Goal: Find specific page/section: Find specific page/section

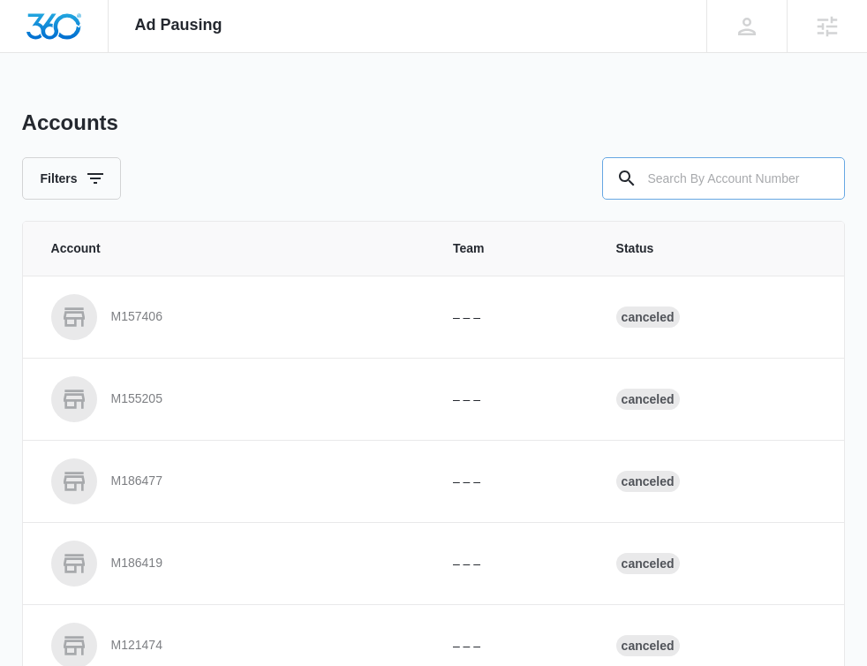
click at [696, 176] on input "text" at bounding box center [723, 178] width 243 height 42
paste input "M327160"
type input "M327160"
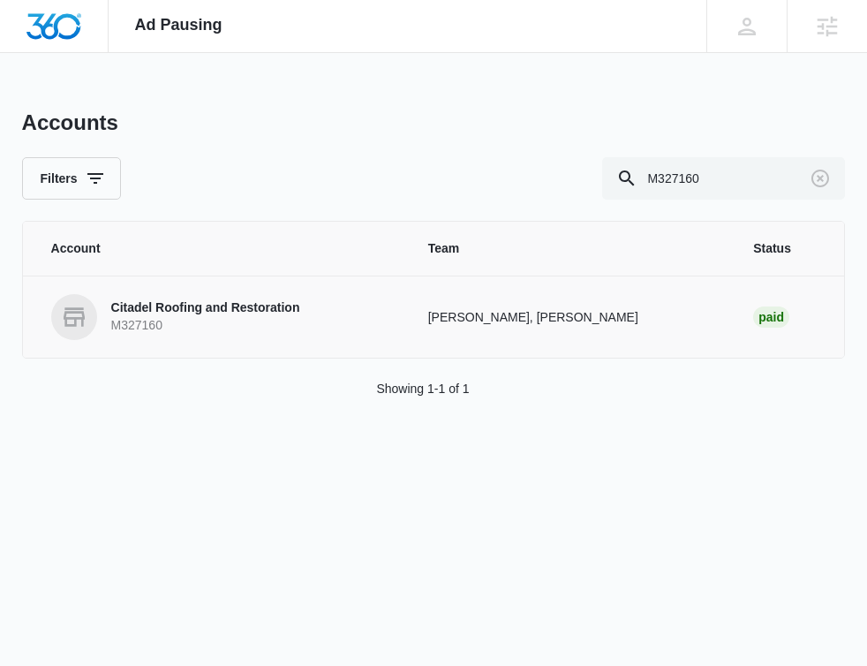
click at [386, 320] on link "Citadel Roofing and Restoration M327160" at bounding box center [218, 317] width 335 height 46
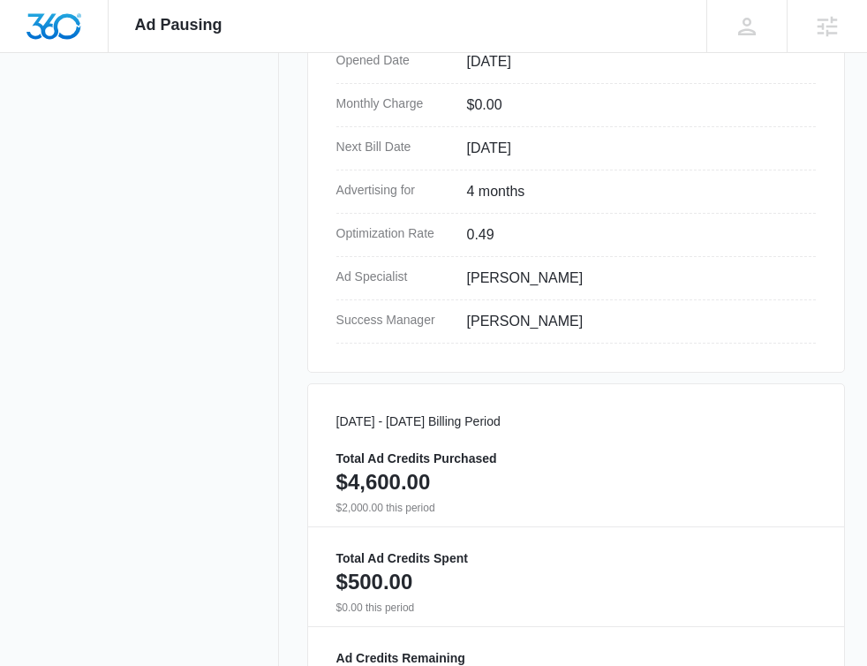
scroll to position [1147, 0]
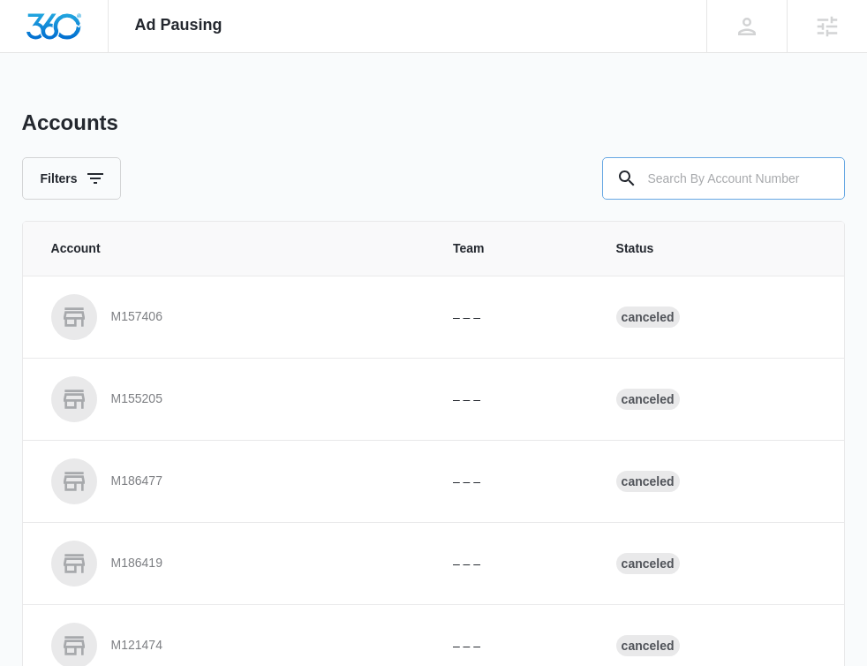
click at [749, 183] on input "text" at bounding box center [723, 178] width 243 height 42
paste input "M327160"
type input "M327160"
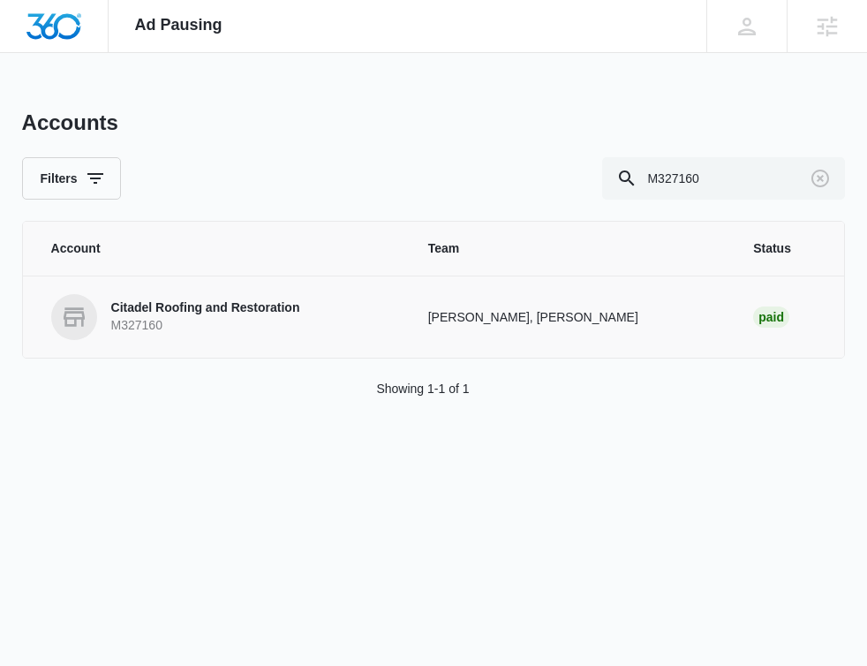
click at [297, 338] on link "Citadel Roofing and Restoration M327160" at bounding box center [218, 317] width 335 height 46
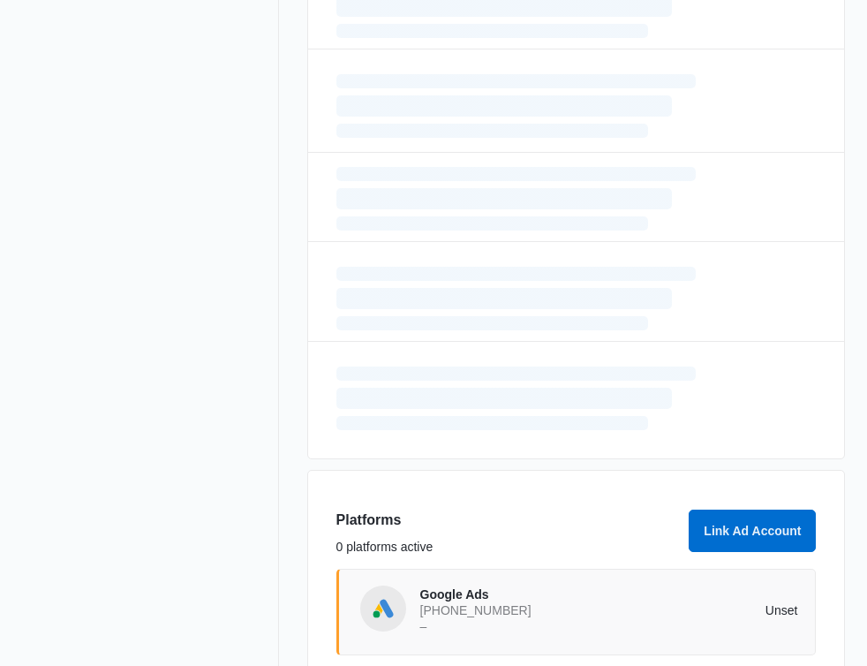
scroll to position [1137, 0]
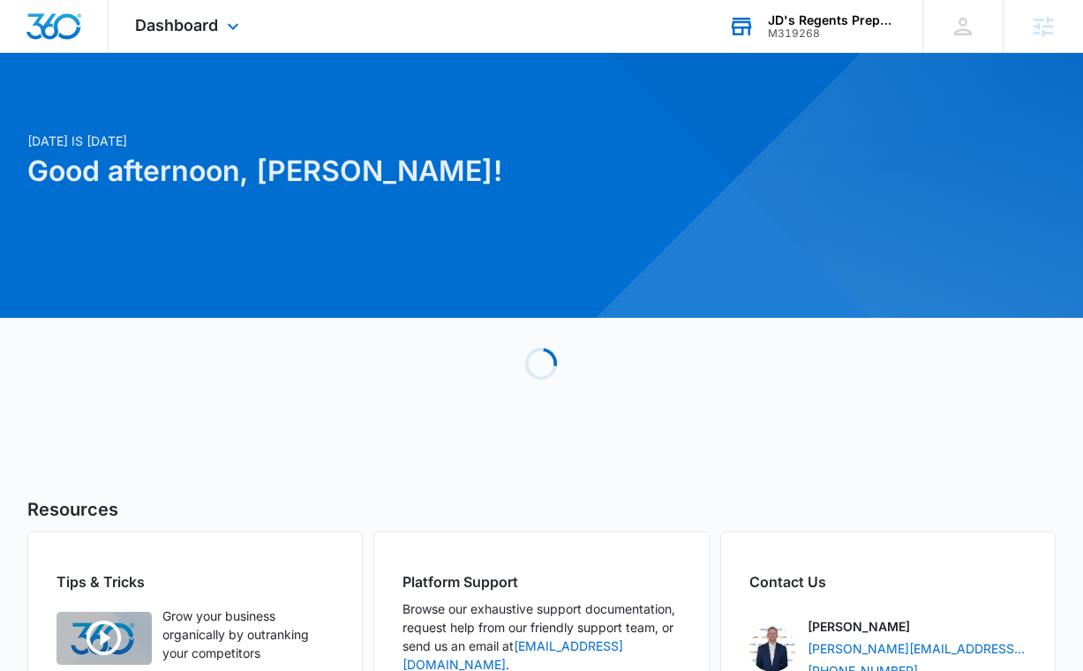
click at [815, 41] on div "JD's Regents Preparation M319268 Your Accounts View All" at bounding box center [812, 26] width 221 height 52
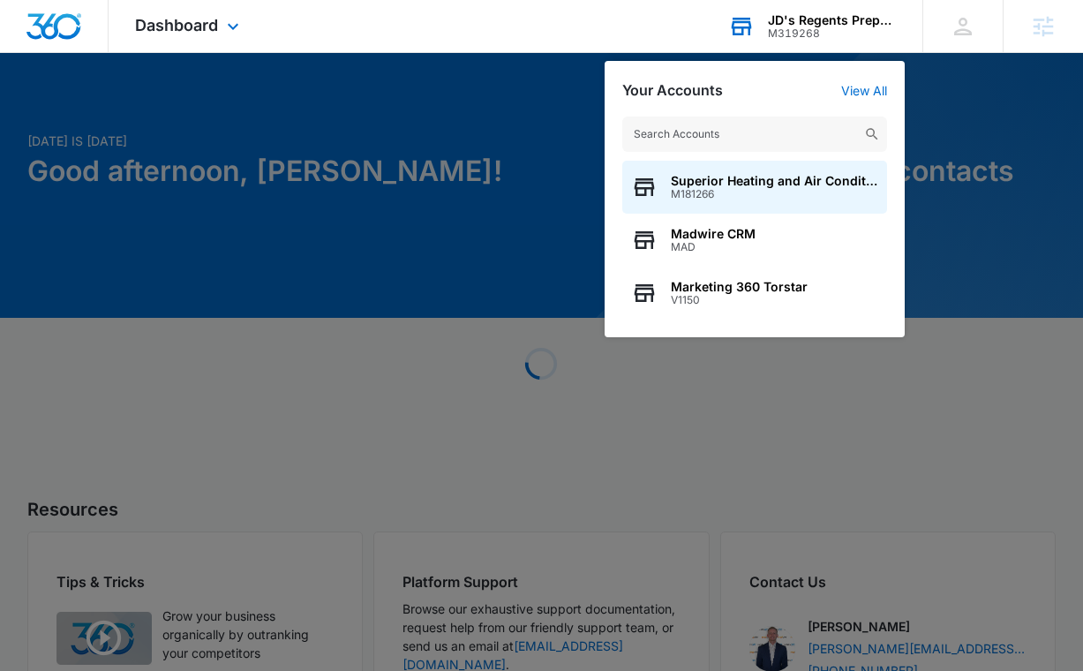
type input "M327160"
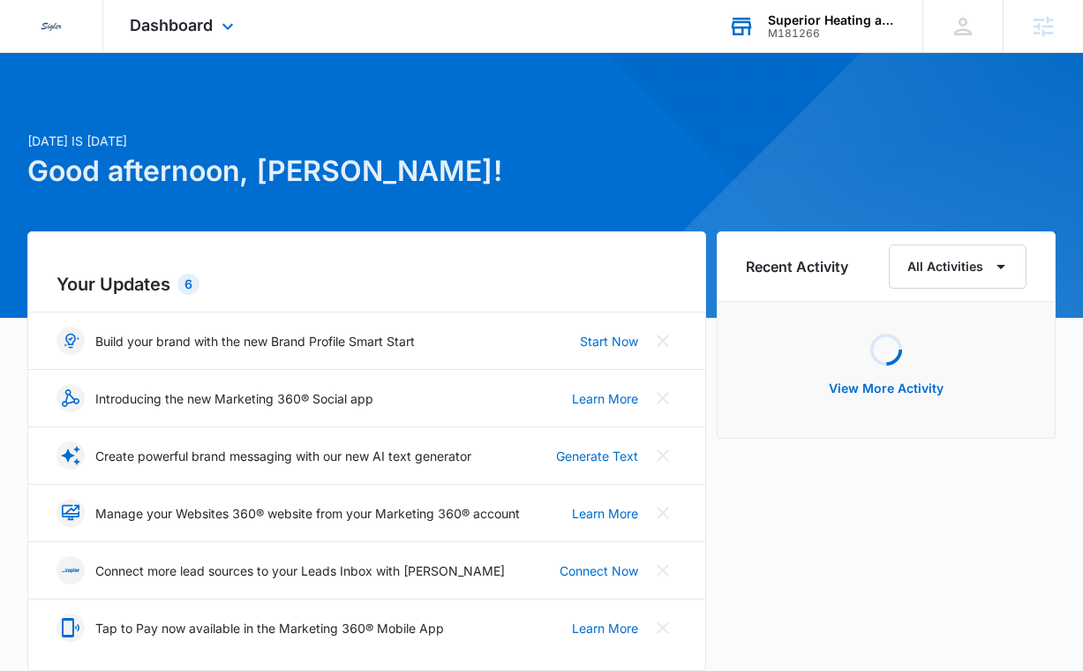
click at [777, 34] on div "M181266" at bounding box center [832, 33] width 129 height 12
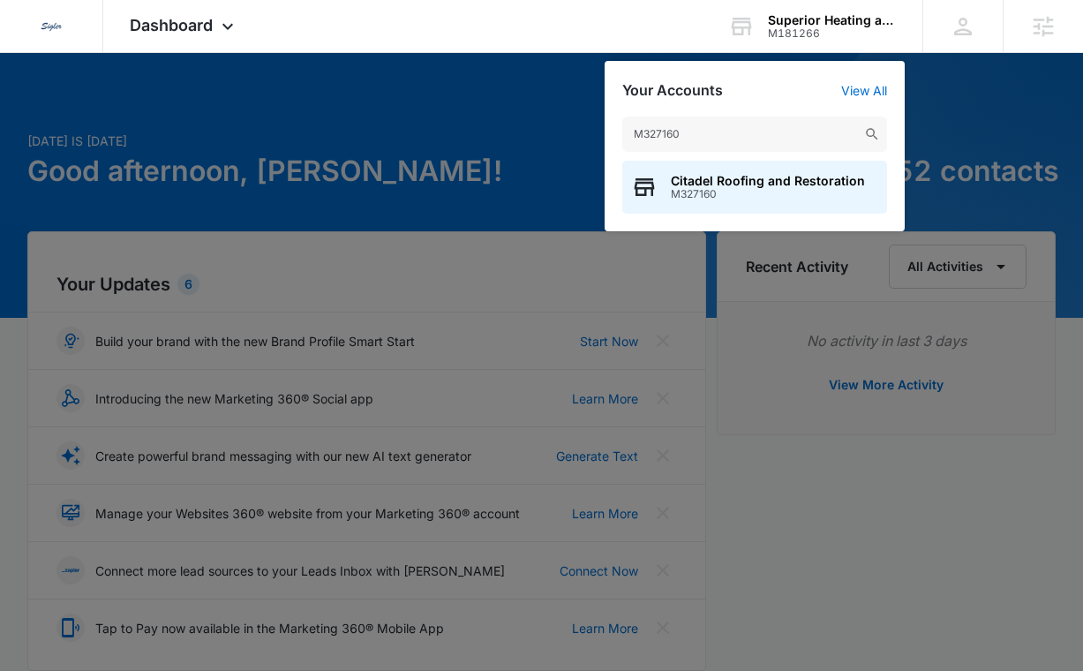
type input "M327160"
click at [712, 181] on span "Citadel Roofing and Restoration" at bounding box center [768, 181] width 194 height 14
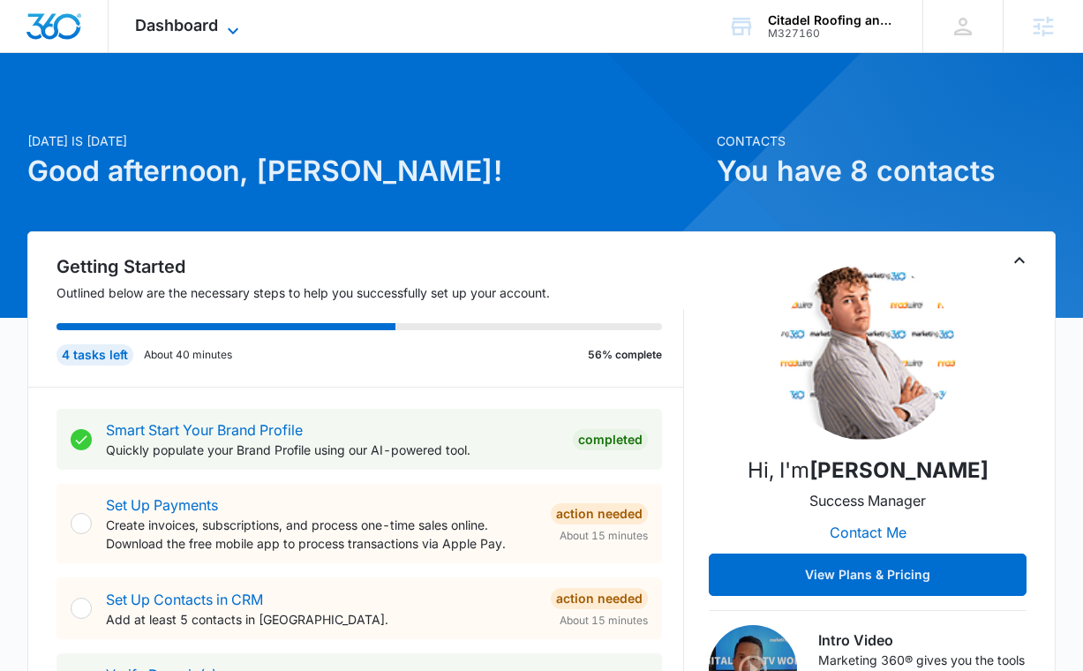
click at [154, 24] on span "Dashboard" at bounding box center [176, 25] width 83 height 19
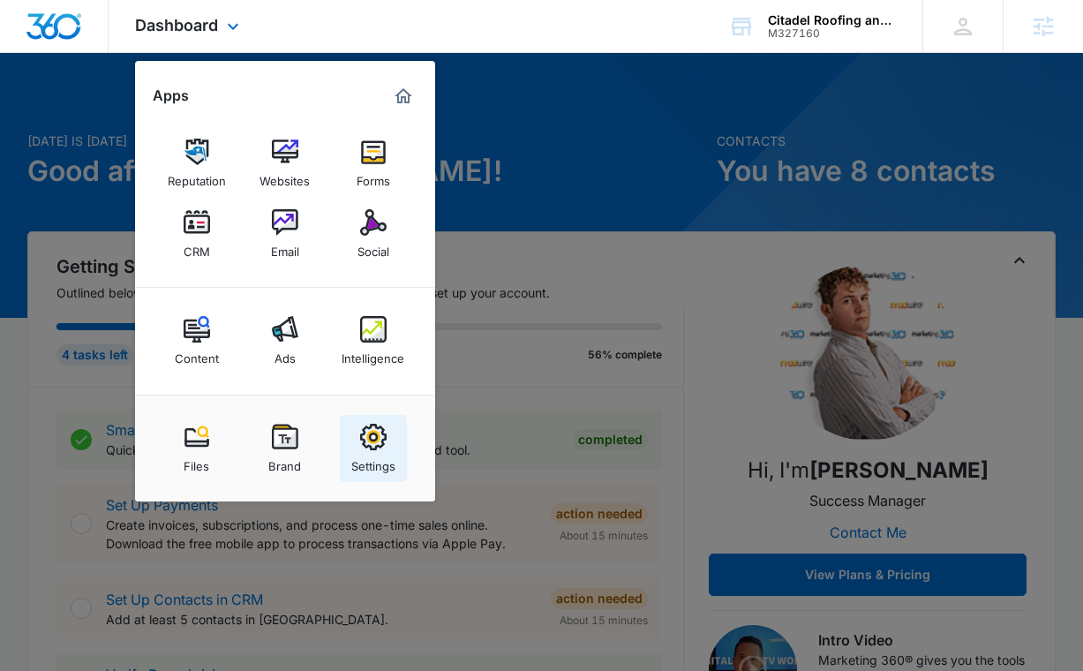
click at [367, 457] on div "Settings" at bounding box center [373, 461] width 44 height 23
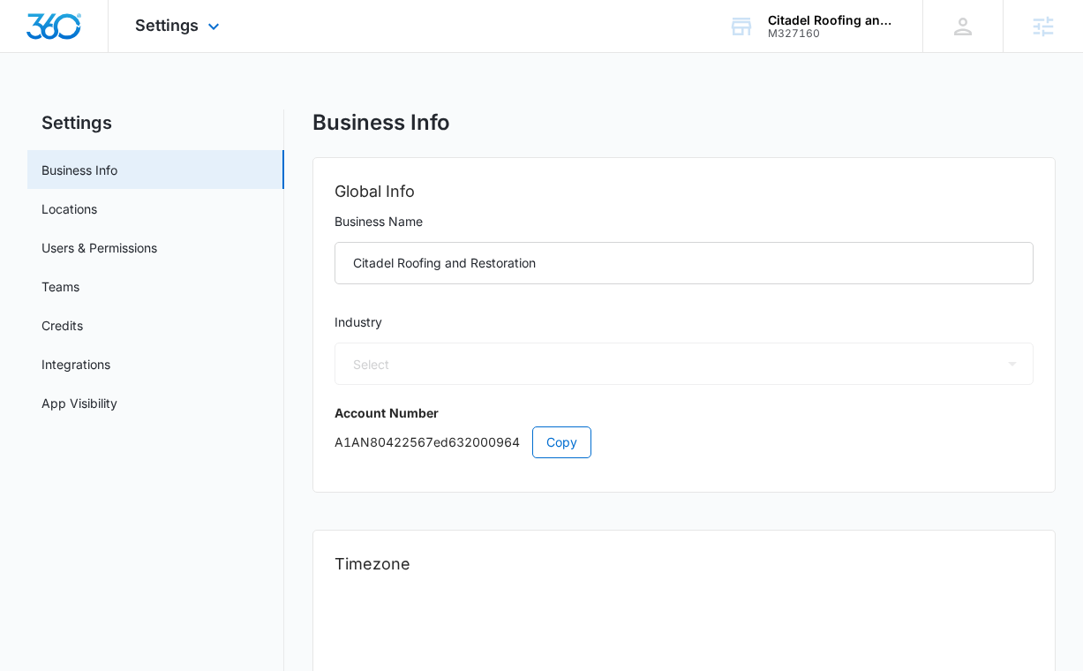
select select "US"
select select "America/Denver"
select select "6"
click at [207, 20] on icon at bounding box center [213, 30] width 21 height 21
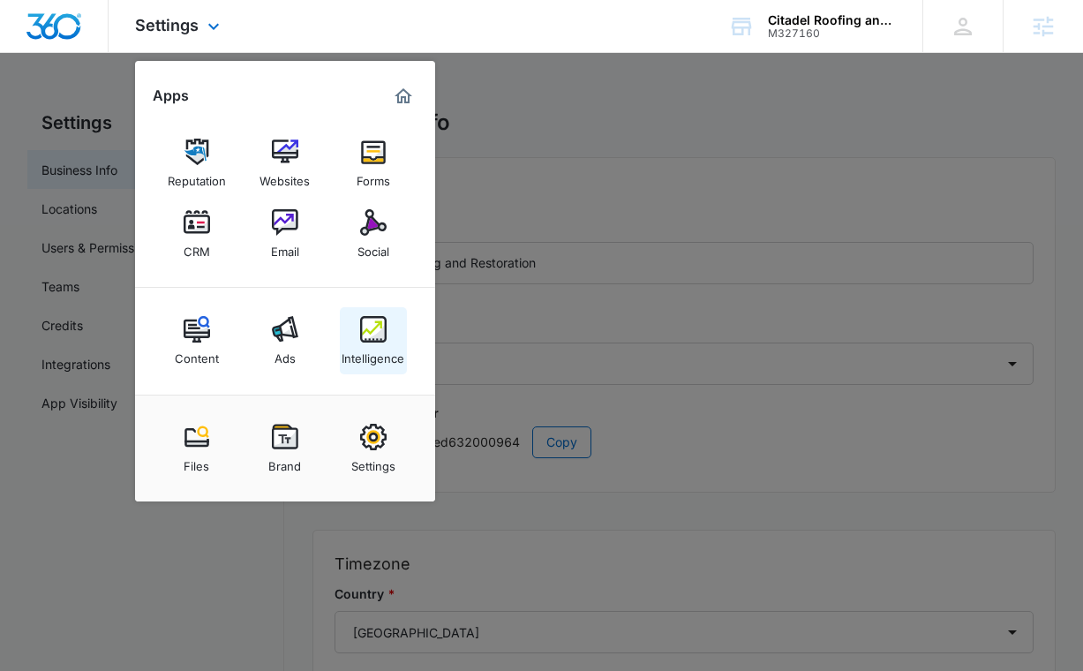
click at [373, 335] on img at bounding box center [373, 329] width 26 height 26
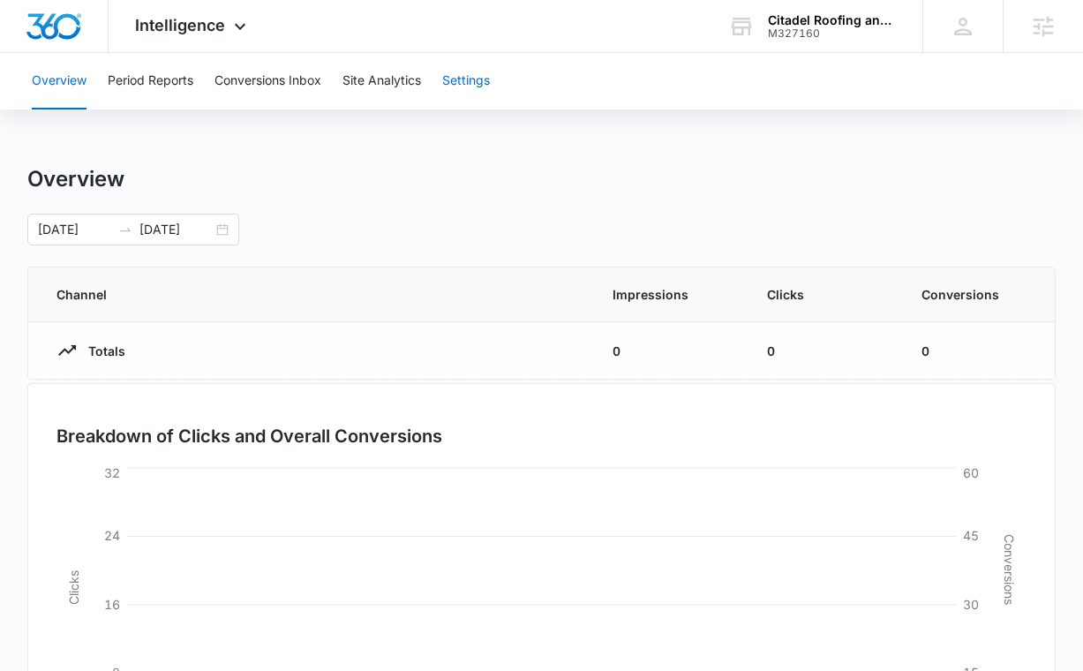
click at [455, 82] on button "Settings" at bounding box center [466, 81] width 48 height 56
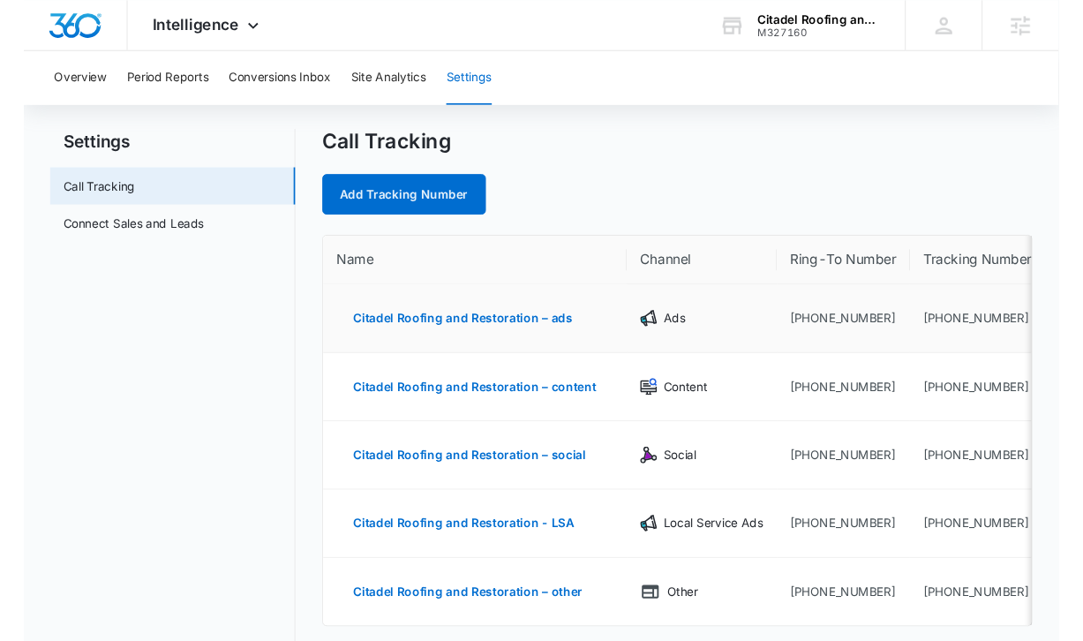
scroll to position [34, 0]
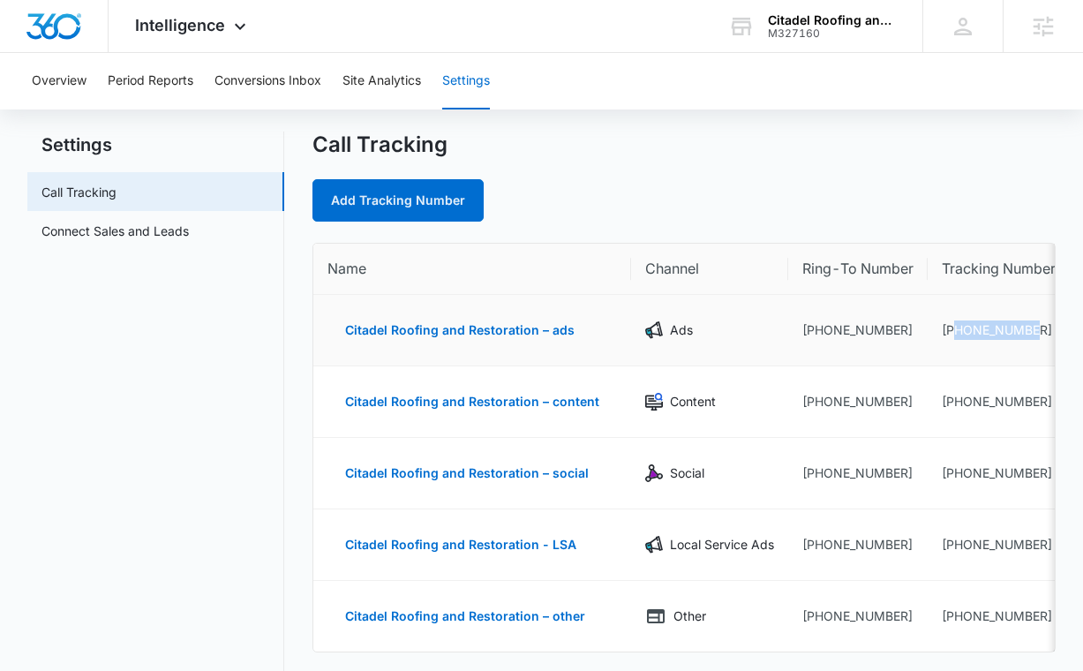
drag, startPoint x: 1034, startPoint y: 328, endPoint x: 947, endPoint y: 332, distance: 86.6
click at [947, 332] on td "+18502039351" at bounding box center [999, 331] width 142 height 72
copy td "8502039351"
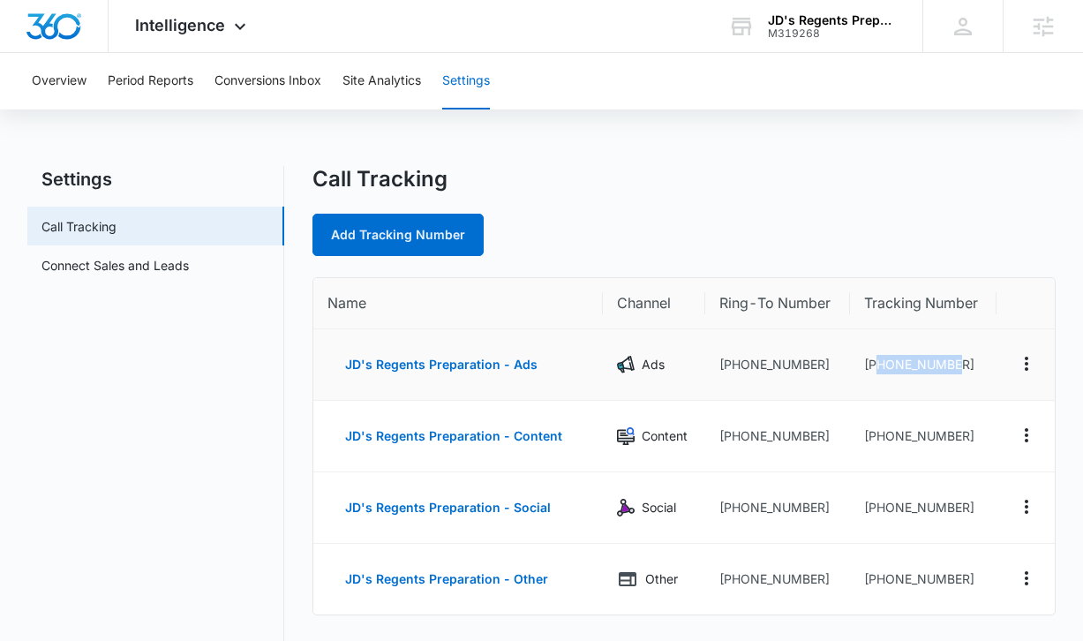
drag, startPoint x: 976, startPoint y: 359, endPoint x: 873, endPoint y: 363, distance: 103.3
click at [874, 363] on td "[PHONE_NUMBER]" at bounding box center [923, 365] width 147 height 72
copy td "8334064984"
